Goal: Information Seeking & Learning: Learn about a topic

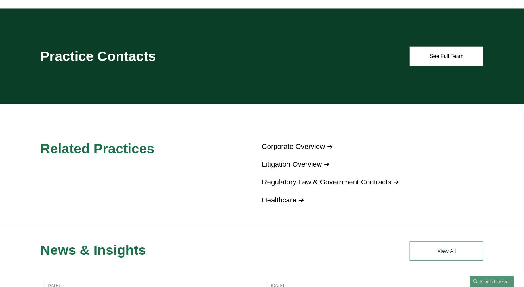
scroll to position [417, 0]
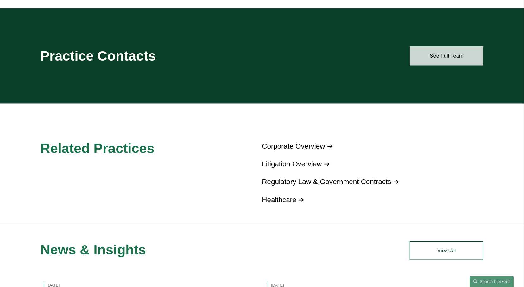
click at [457, 57] on link "See Full Team" at bounding box center [447, 55] width 74 height 19
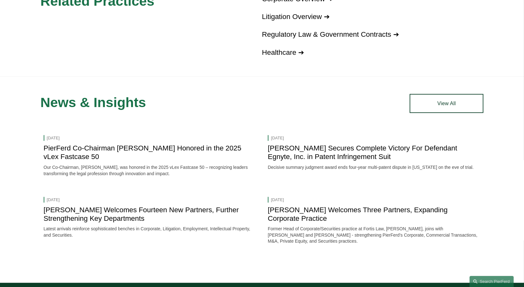
scroll to position [565, 0]
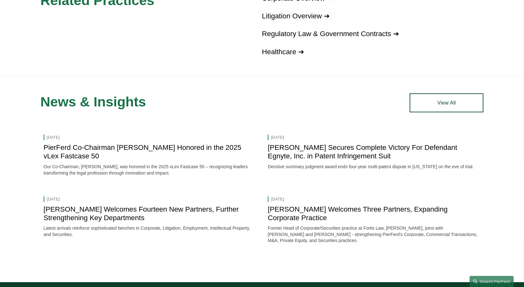
click at [201, 148] on link "PierFerd Co-Chairman Joel Ferdinand Honored in the 2025 vLex Fastcase 50" at bounding box center [143, 151] width 198 height 16
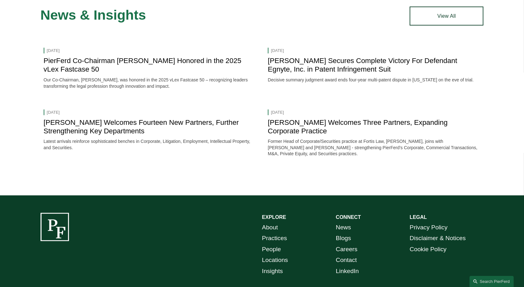
scroll to position [699, 0]
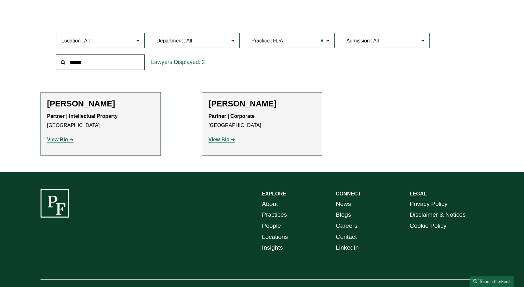
scroll to position [189, 0]
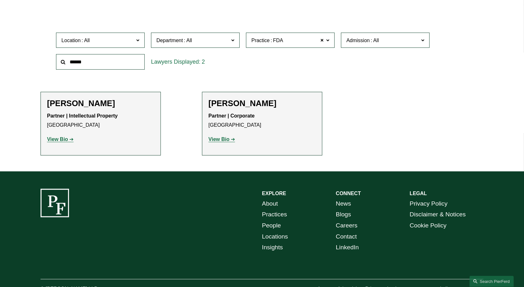
click at [222, 142] on strong "View Bio" at bounding box center [219, 138] width 21 height 5
click at [71, 140] on link "View Bio" at bounding box center [60, 138] width 27 height 5
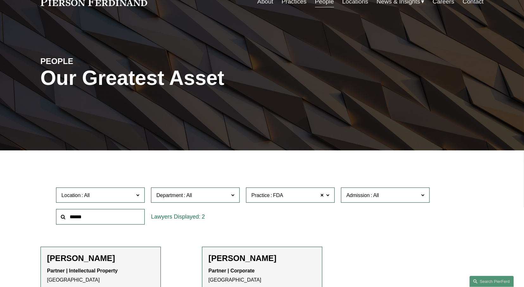
scroll to position [0, 0]
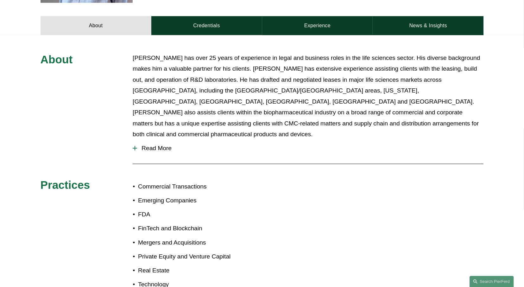
scroll to position [274, 0]
click at [170, 144] on span "Read More" at bounding box center [310, 147] width 346 height 7
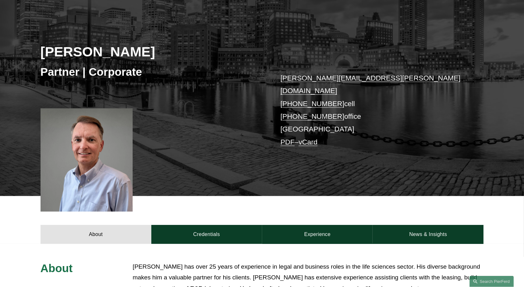
scroll to position [59, 0]
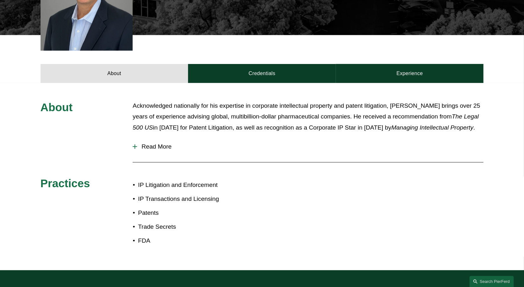
scroll to position [233, 0]
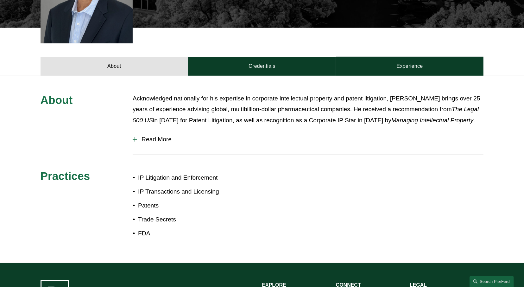
click at [160, 136] on span "Read More" at bounding box center [310, 139] width 346 height 7
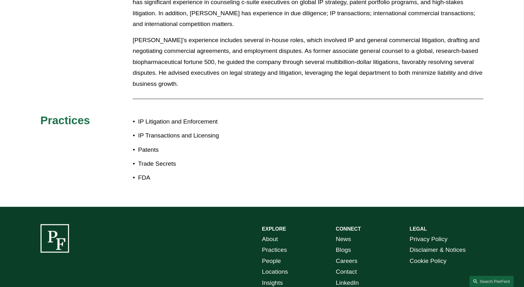
scroll to position [407, 0]
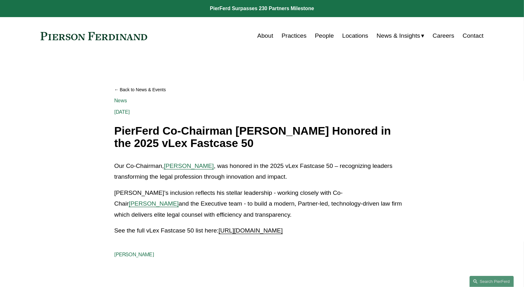
click at [283, 231] on span "[URL][DOMAIN_NAME]" at bounding box center [250, 230] width 64 height 7
